Goal: Register for event/course

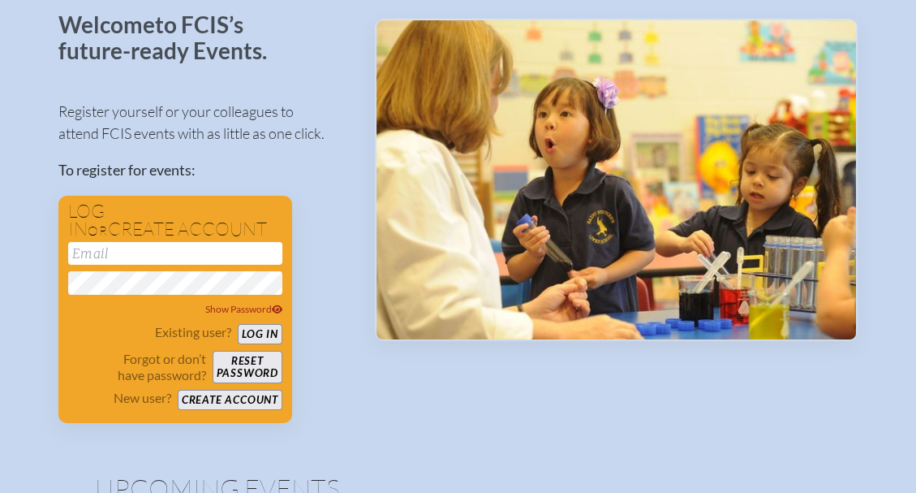
scroll to position [95, 0]
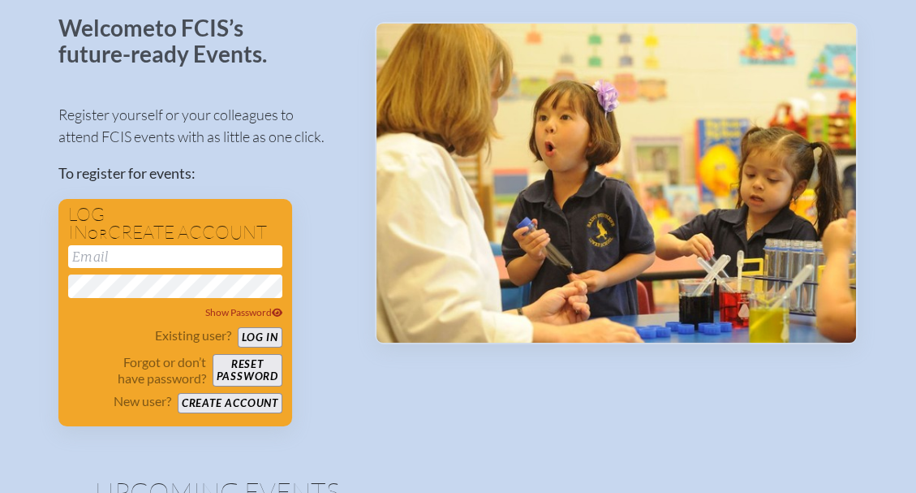
click at [229, 254] on input "email" at bounding box center [175, 256] width 214 height 23
type input "[EMAIL_ADDRESS][PERSON_NAME][DOMAIN_NAME]"
click at [271, 334] on button "Log in" at bounding box center [260, 337] width 45 height 20
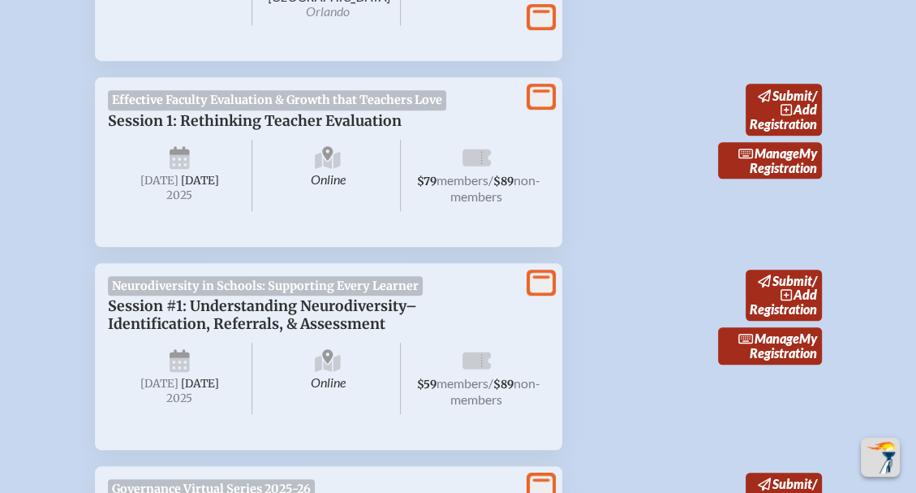
scroll to position [765, 0]
click at [406, 97] on span "Effective Faculty Evaluation & Growth that Teachers Love" at bounding box center [277, 98] width 339 height 19
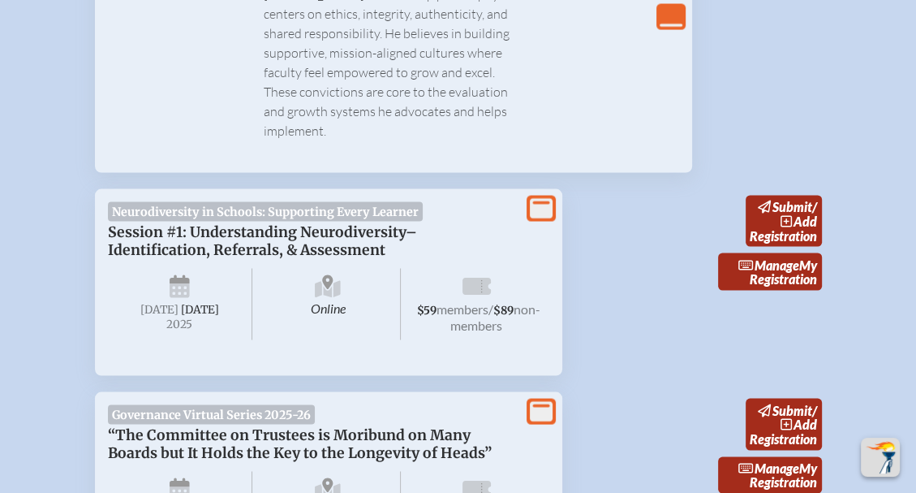
scroll to position [2382, 0]
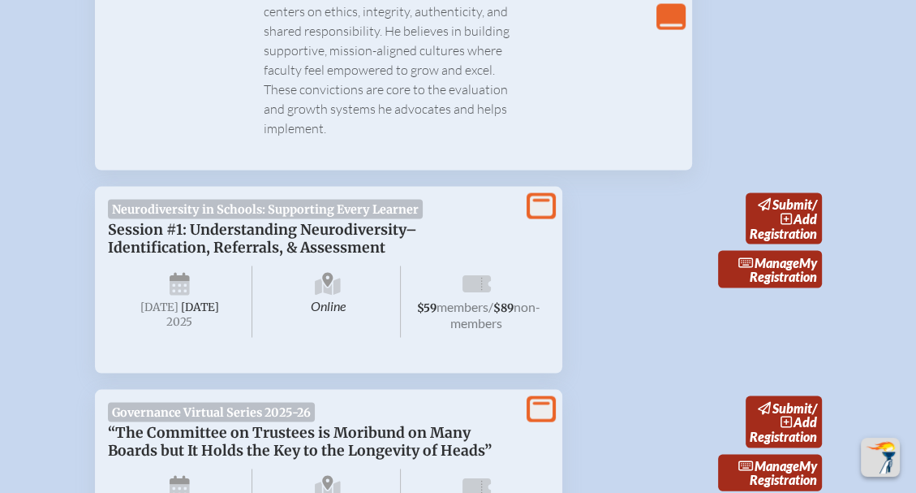
click at [151, 221] on p "Session #1: Understanding Neurodiversity–Identification, Referrals, & Assessment" at bounding box center [312, 239] width 409 height 36
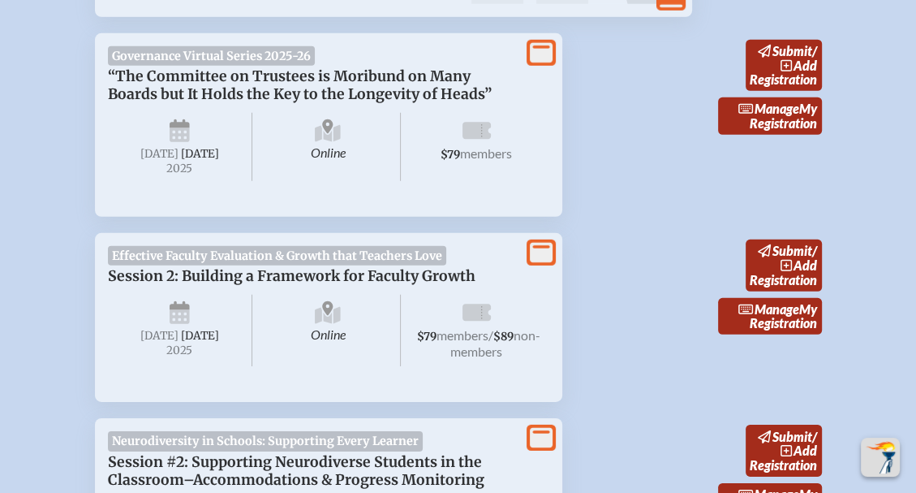
scroll to position [3659, 0]
click at [795, 297] on link "Manage My Registration" at bounding box center [770, 315] width 104 height 37
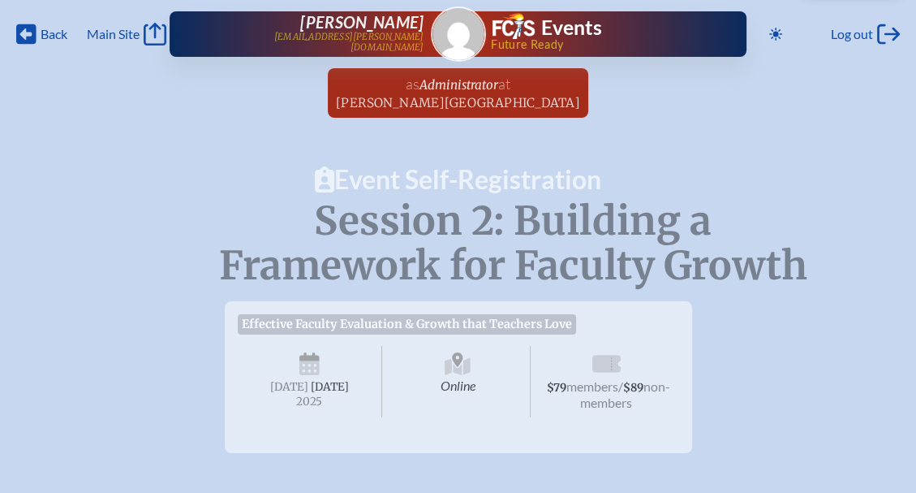
checkbox input "true"
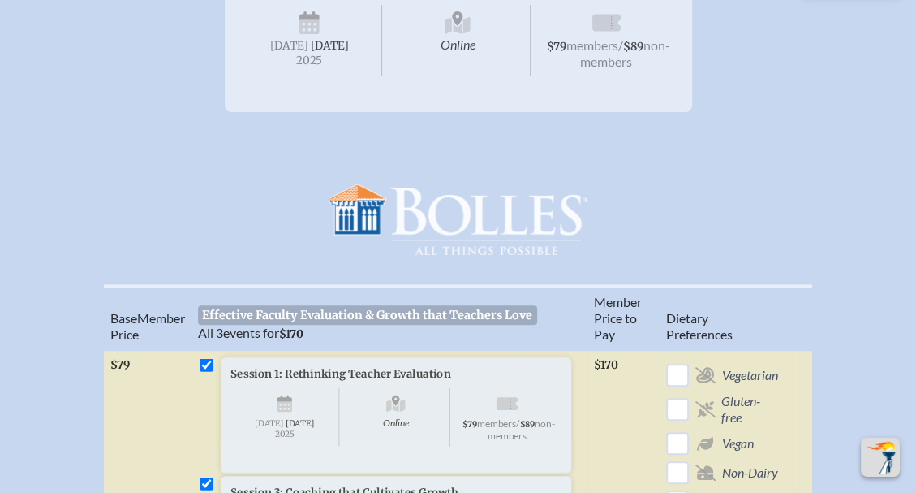
scroll to position [338, 0]
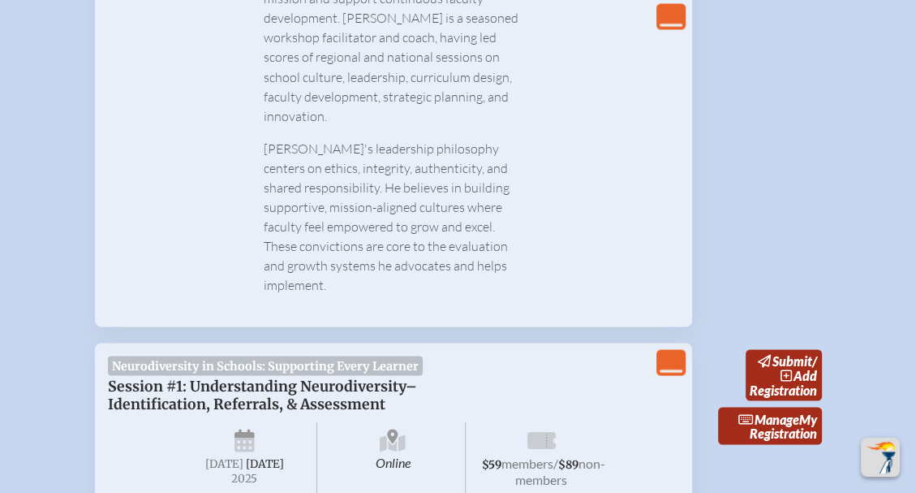
scroll to position [2226, 0]
click at [777, 350] on link "submit / add Registration" at bounding box center [784, 375] width 76 height 51
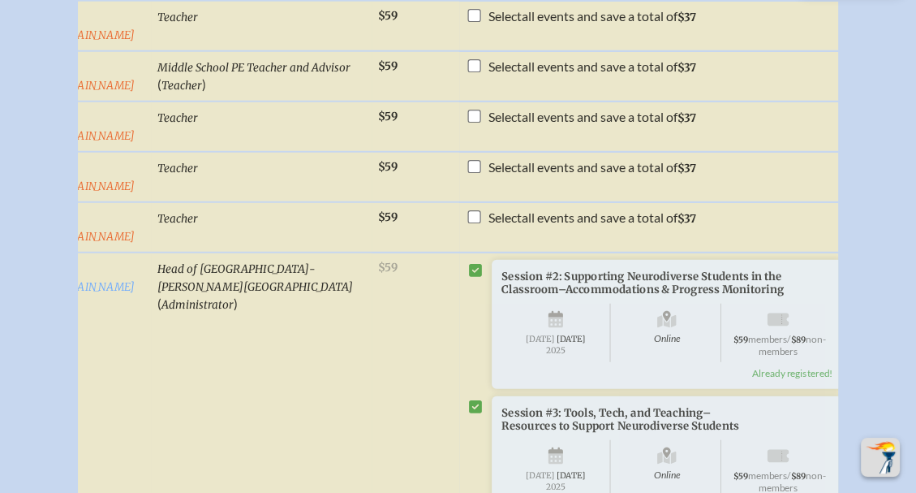
scroll to position [3196, 0]
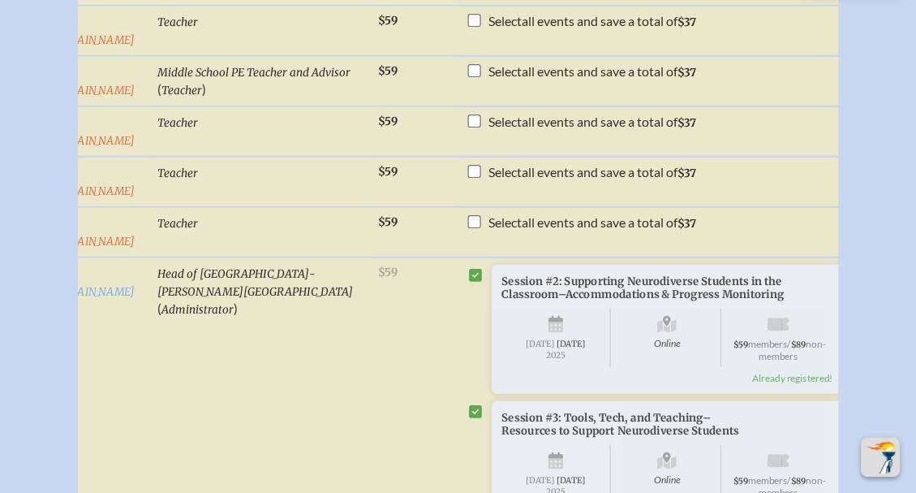
click at [469, 268] on icon at bounding box center [475, 275] width 13 height 15
click at [469, 269] on icon at bounding box center [475, 275] width 13 height 13
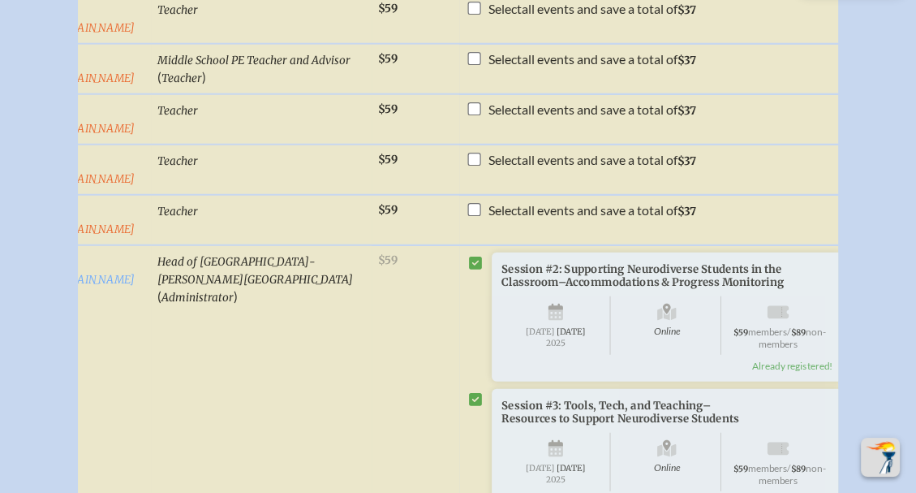
scroll to position [3210, 0]
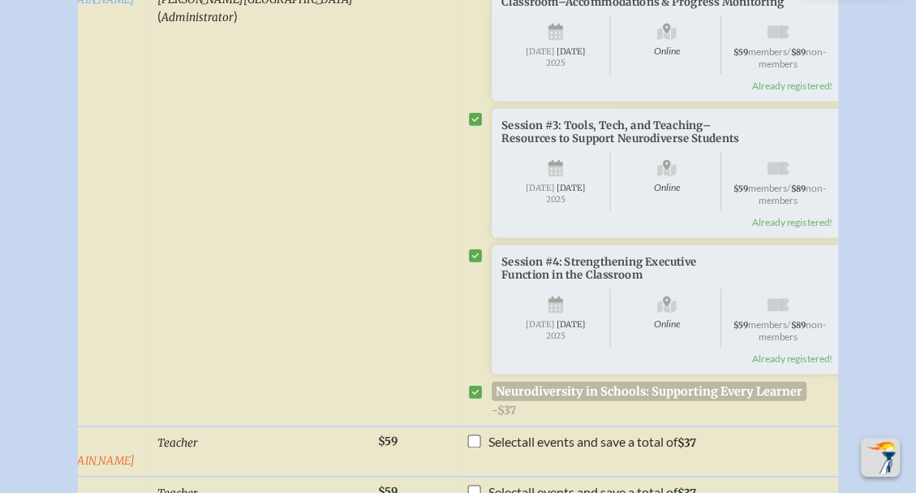
click at [804, 289] on div "Session #4: Strengthening Executive Function in the Classroom Online [DATE] $59…" at bounding box center [667, 309] width 351 height 129
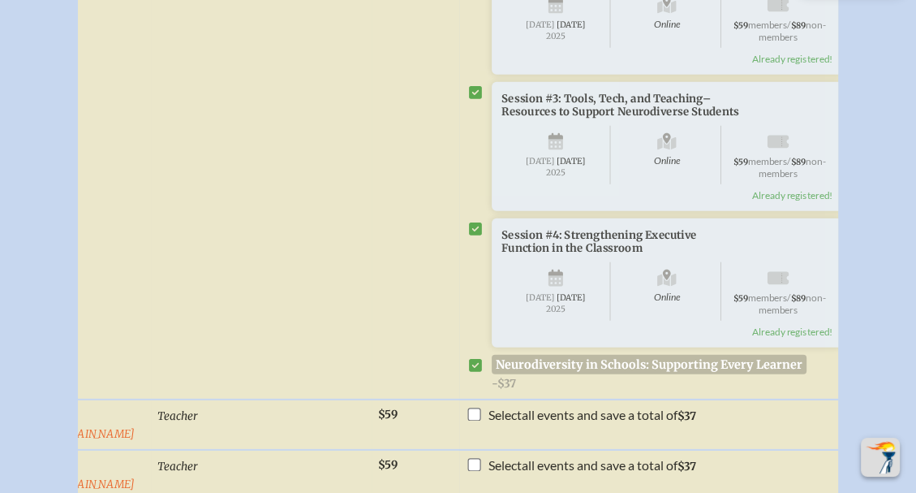
scroll to position [3523, 0]
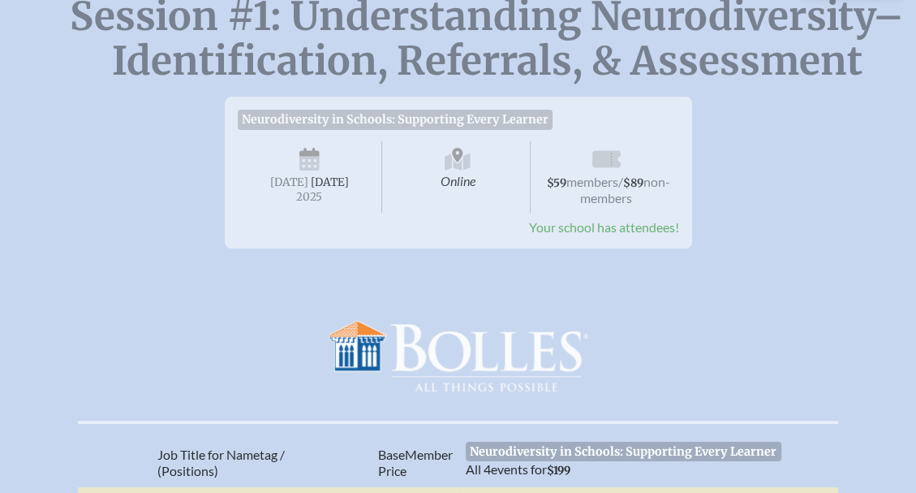
scroll to position [204, 0]
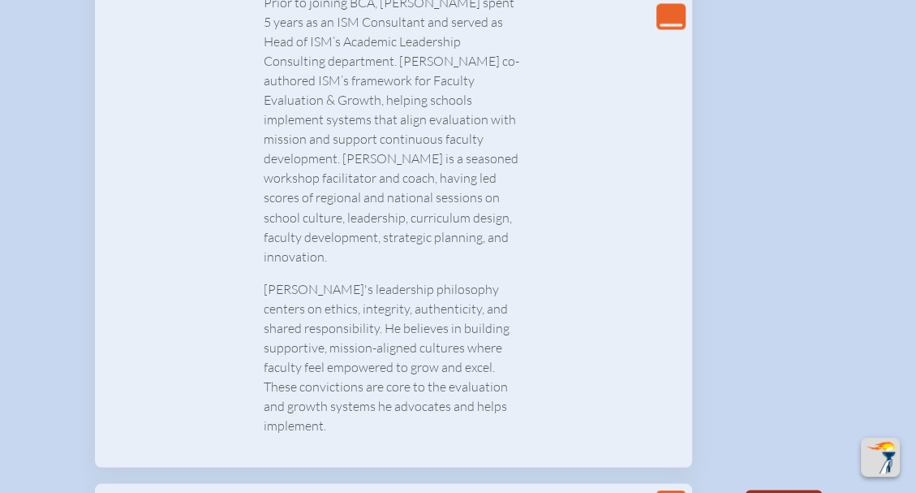
scroll to position [2084, 0]
